Goal: Information Seeking & Learning: Learn about a topic

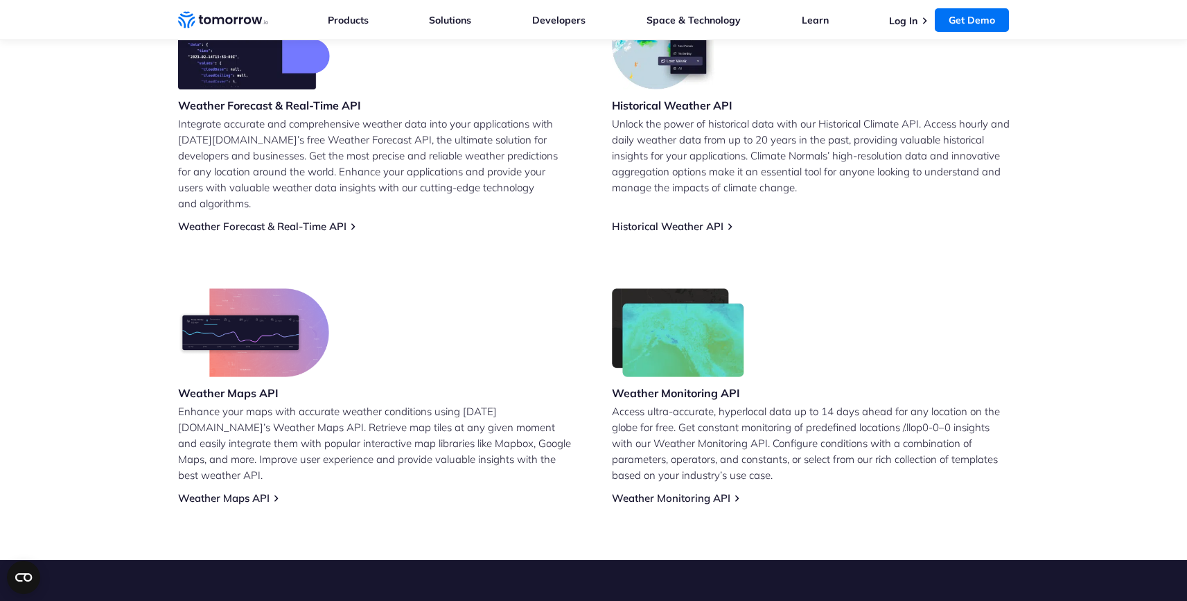
scroll to position [633, 0]
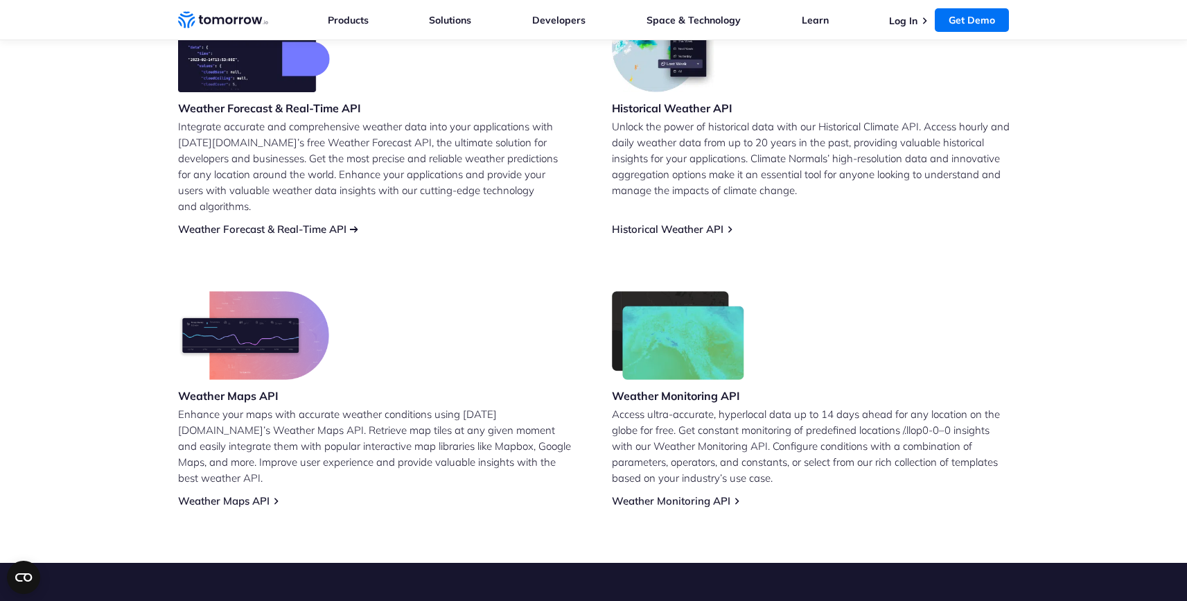
click at [335, 222] on link "Weather Forecast & Real-Time API" at bounding box center [262, 228] width 168 height 13
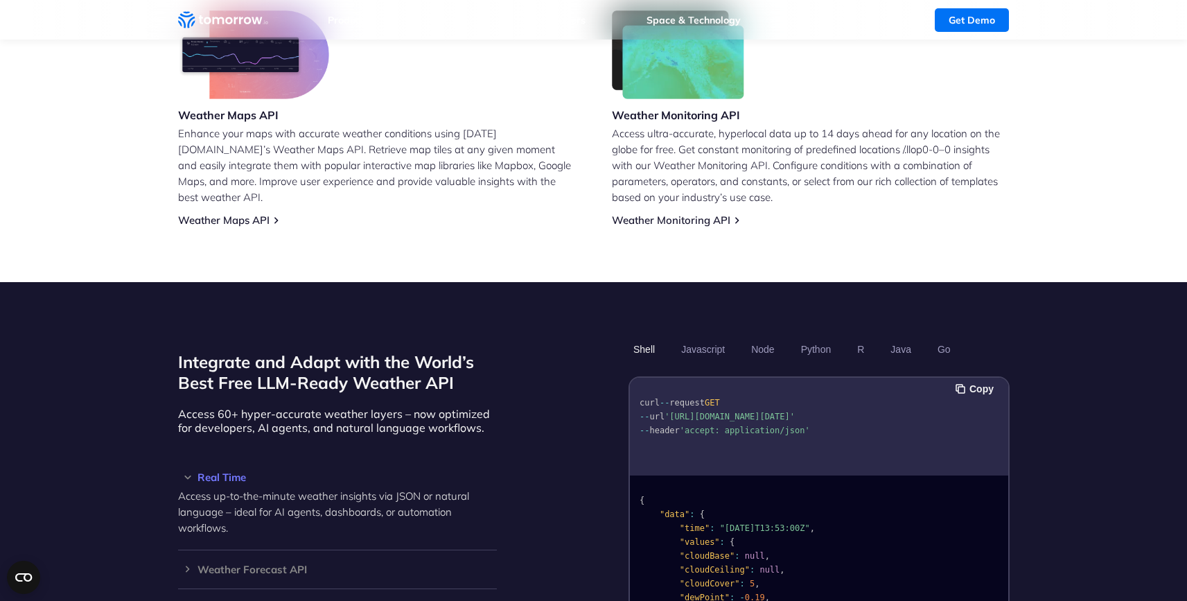
scroll to position [1108, 0]
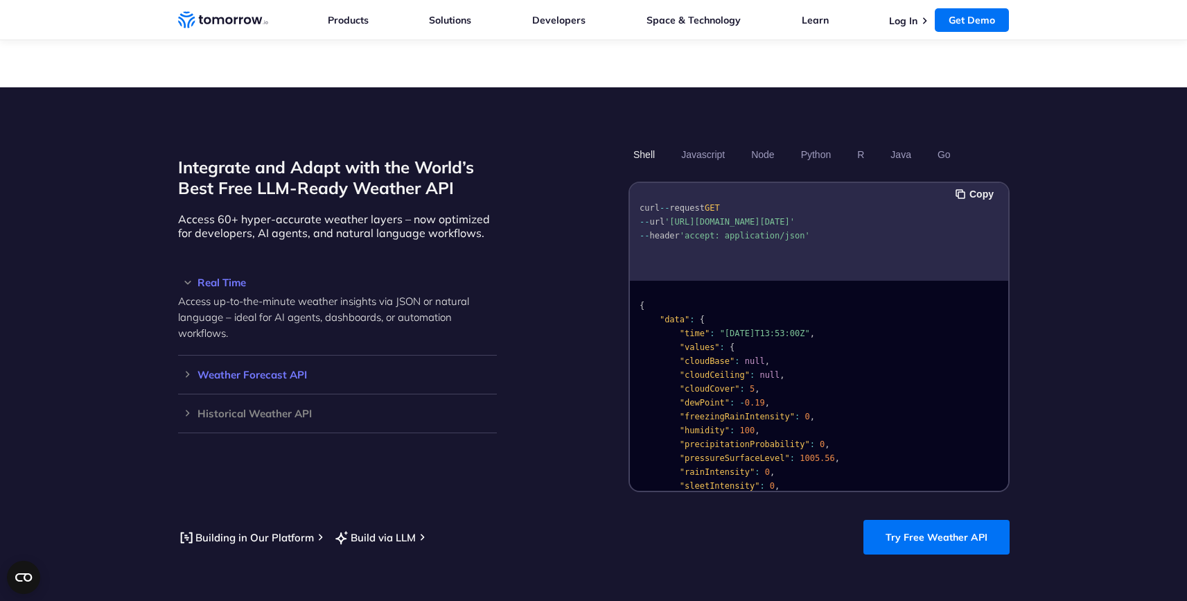
click at [224, 369] on h3 "Weather Forecast API" at bounding box center [337, 374] width 319 height 10
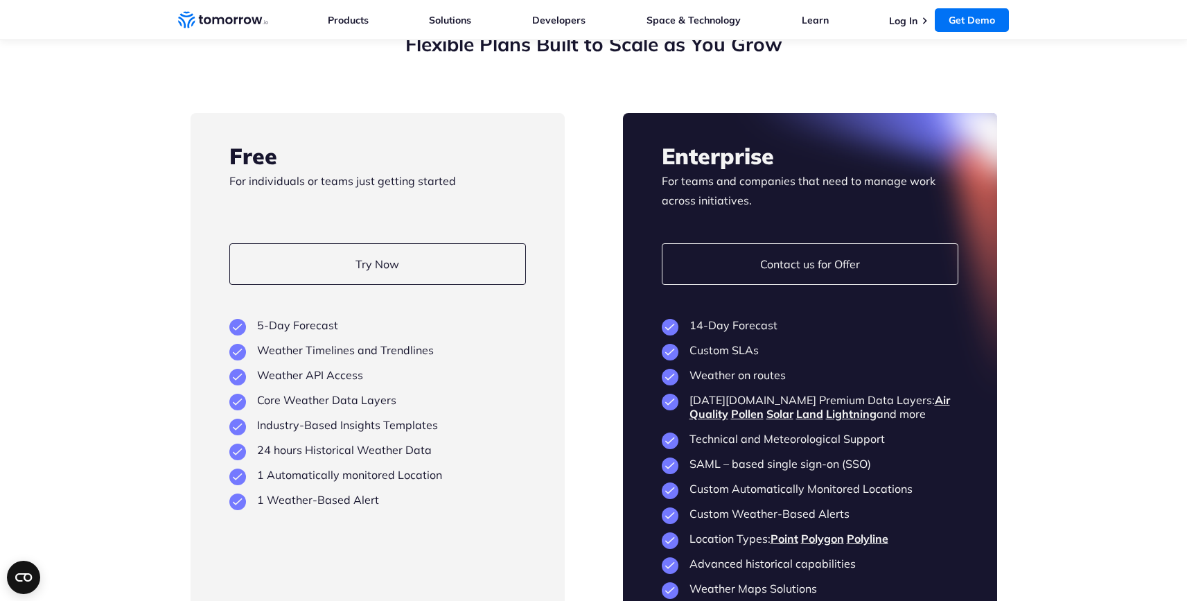
scroll to position [2637, 0]
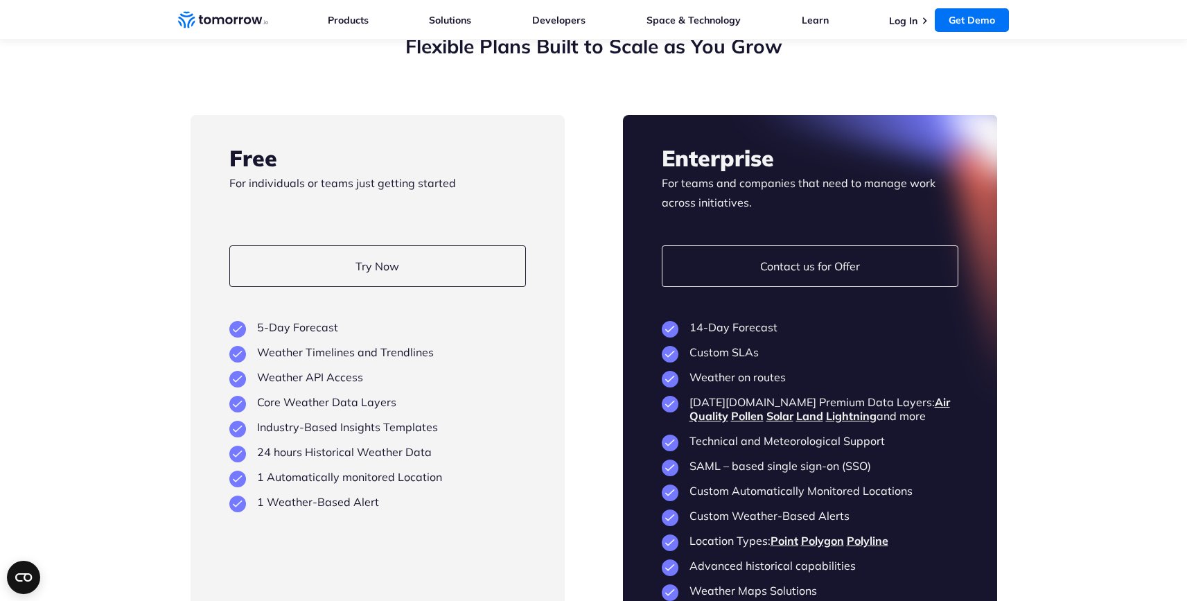
click at [256, 201] on link "Explore the Docs" at bounding box center [244, 207] width 81 height 13
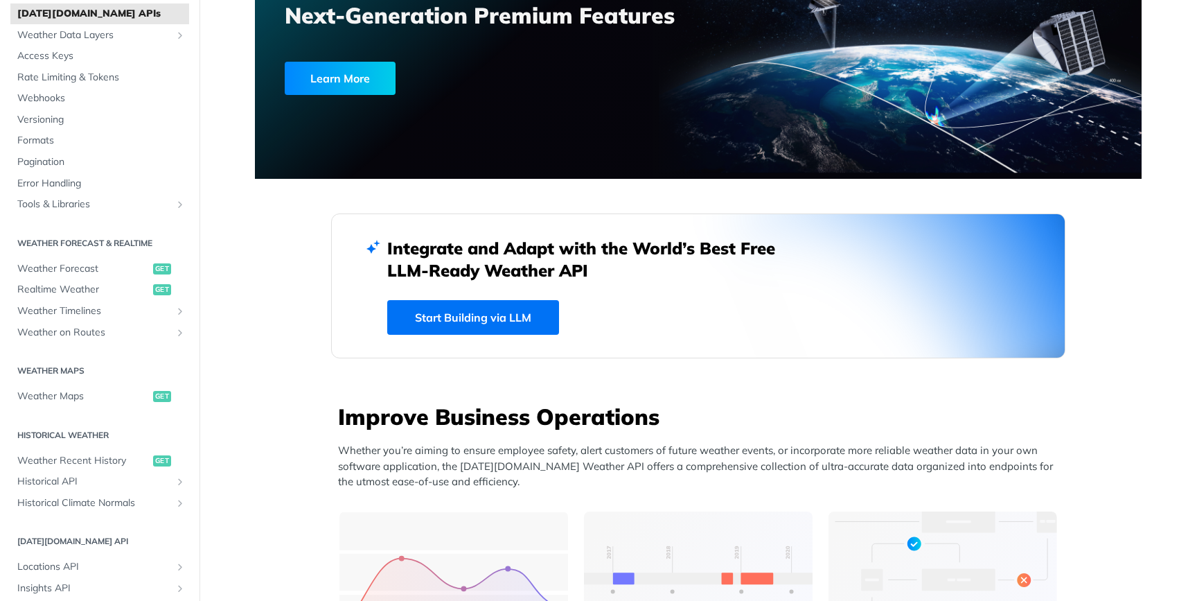
scroll to position [493, 0]
